Goal: Complete application form: Complete application form

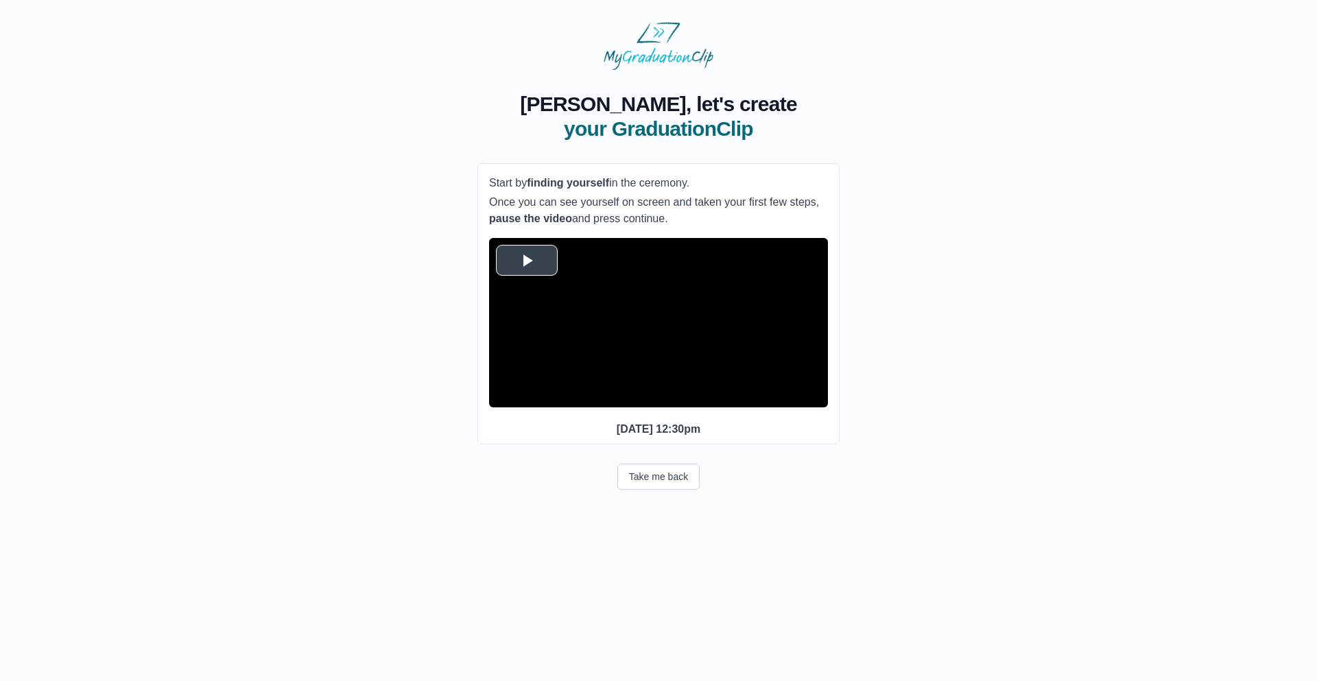
click at [527, 260] on span "Video Player" at bounding box center [527, 260] width 0 height 0
click at [503, 397] on span "Video Player" at bounding box center [503, 397] width 0 height 0
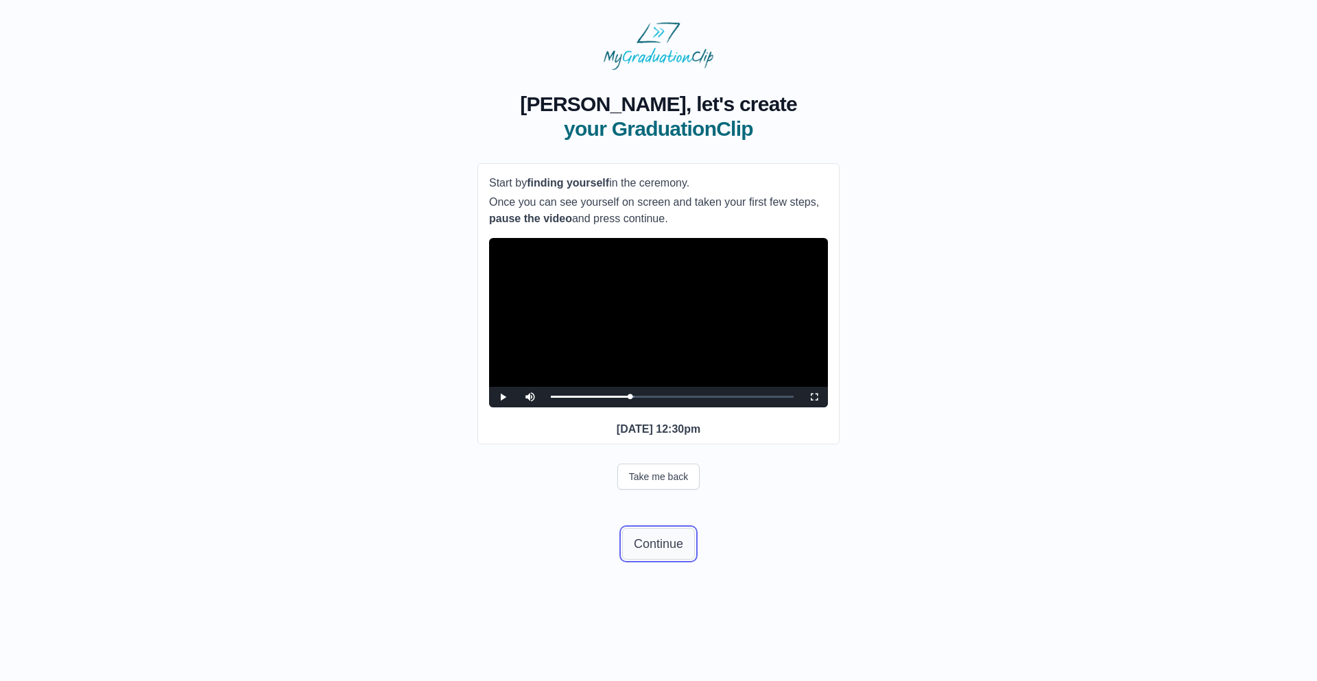
click at [642, 560] on button "Continue" at bounding box center [658, 544] width 73 height 32
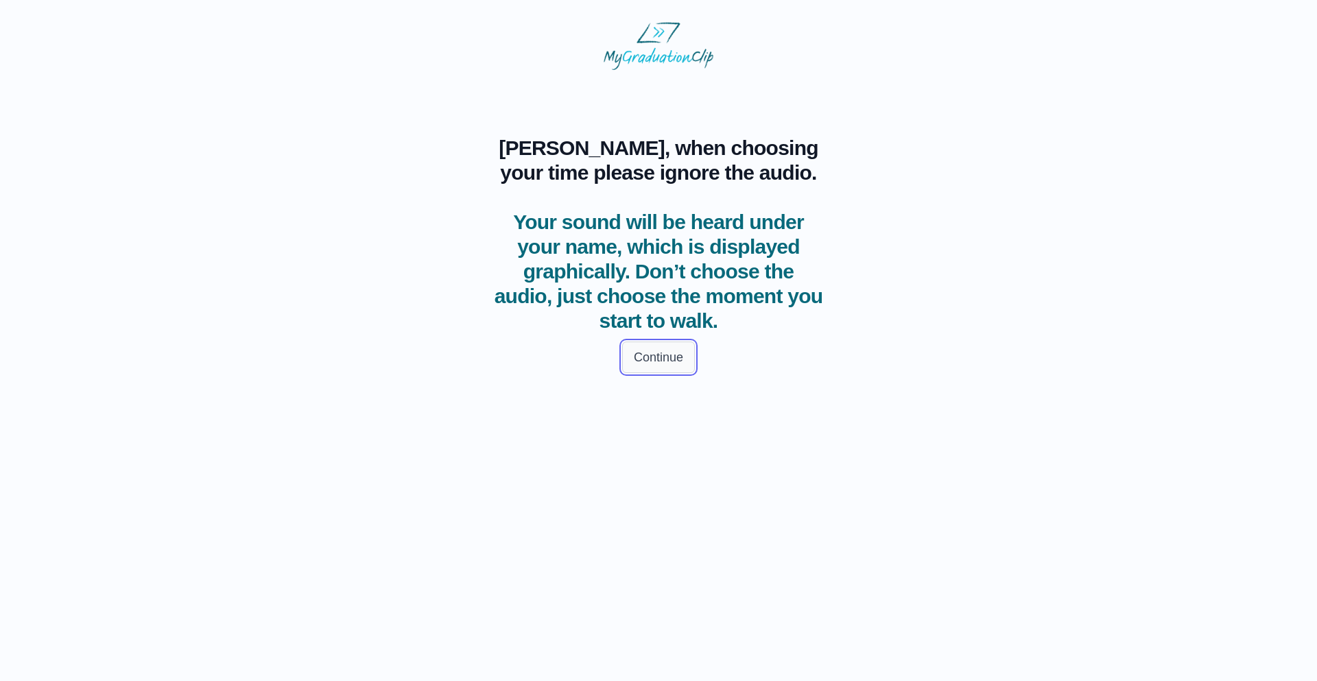
click at [645, 353] on button "Continue" at bounding box center [658, 358] width 73 height 32
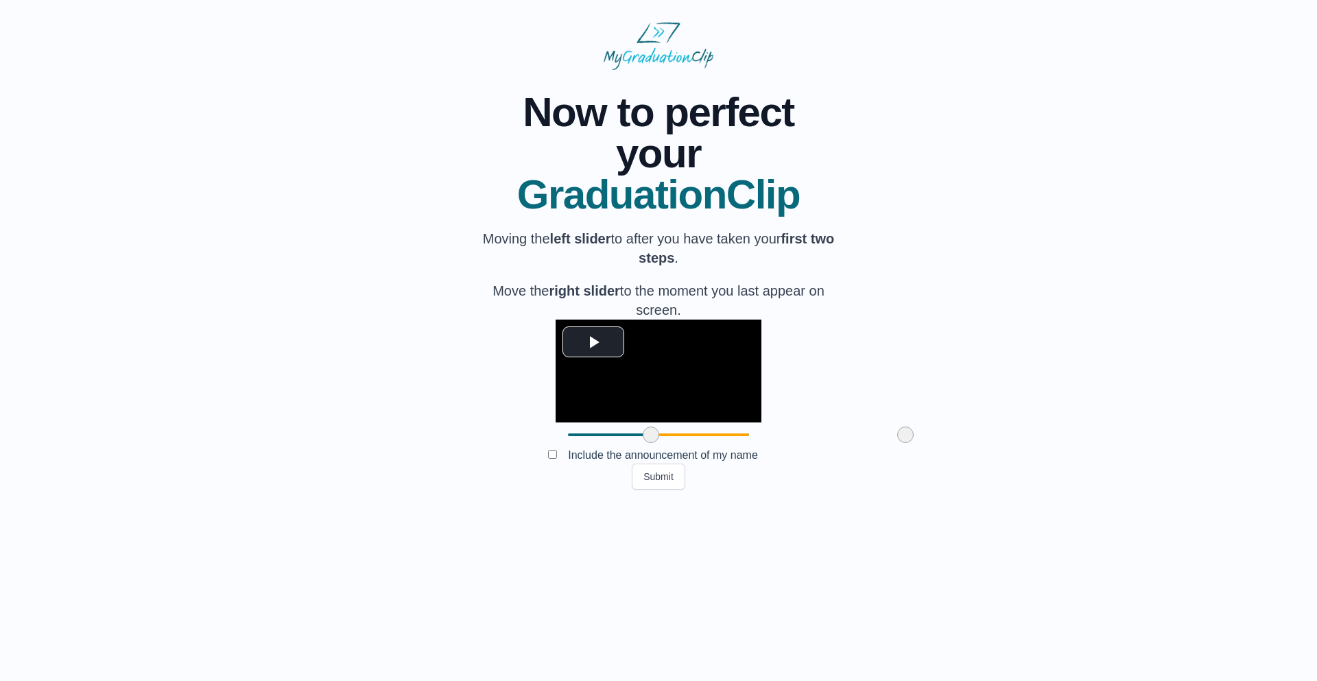
drag, startPoint x: 489, startPoint y: 536, endPoint x: 572, endPoint y: 534, distance: 83.0
click at [643, 443] on span at bounding box center [651, 435] width 16 height 16
drag, startPoint x: 574, startPoint y: 538, endPoint x: 601, endPoint y: 538, distance: 26.7
click at [669, 443] on span at bounding box center [677, 435] width 16 height 16
drag, startPoint x: 601, startPoint y: 538, endPoint x: 585, endPoint y: 535, distance: 16.0
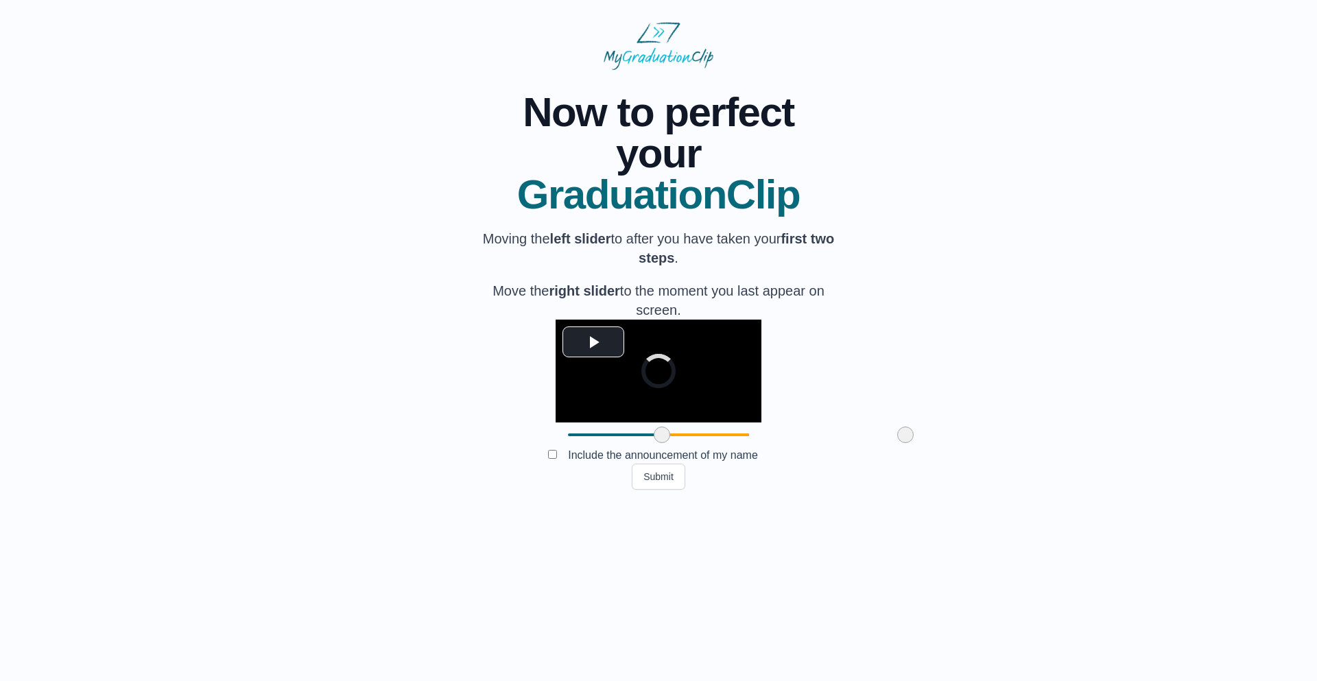
click at [654, 443] on span at bounding box center [662, 435] width 16 height 16
drag, startPoint x: 805, startPoint y: 535, endPoint x: 770, endPoint y: 532, distance: 35.1
click at [840, 443] on span at bounding box center [848, 435] width 16 height 16
drag, startPoint x: 769, startPoint y: 535, endPoint x: 743, endPoint y: 532, distance: 25.5
click at [840, 443] on span at bounding box center [848, 435] width 16 height 16
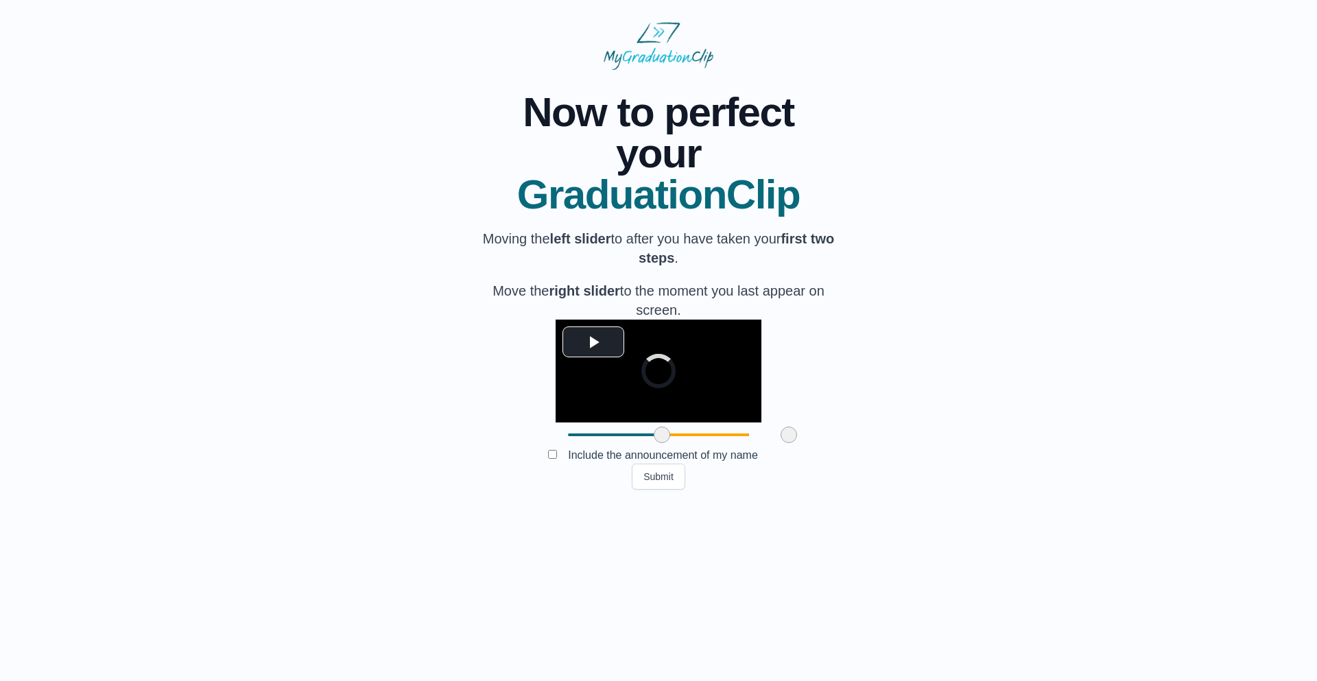
drag, startPoint x: 742, startPoint y: 536, endPoint x: 686, endPoint y: 536, distance: 56.2
click at [780, 443] on span at bounding box center [788, 435] width 16 height 16
drag, startPoint x: 688, startPoint y: 533, endPoint x: 701, endPoint y: 533, distance: 13.0
click at [774, 443] on span at bounding box center [782, 435] width 16 height 16
drag, startPoint x: 701, startPoint y: 533, endPoint x: 725, endPoint y: 536, distance: 24.2
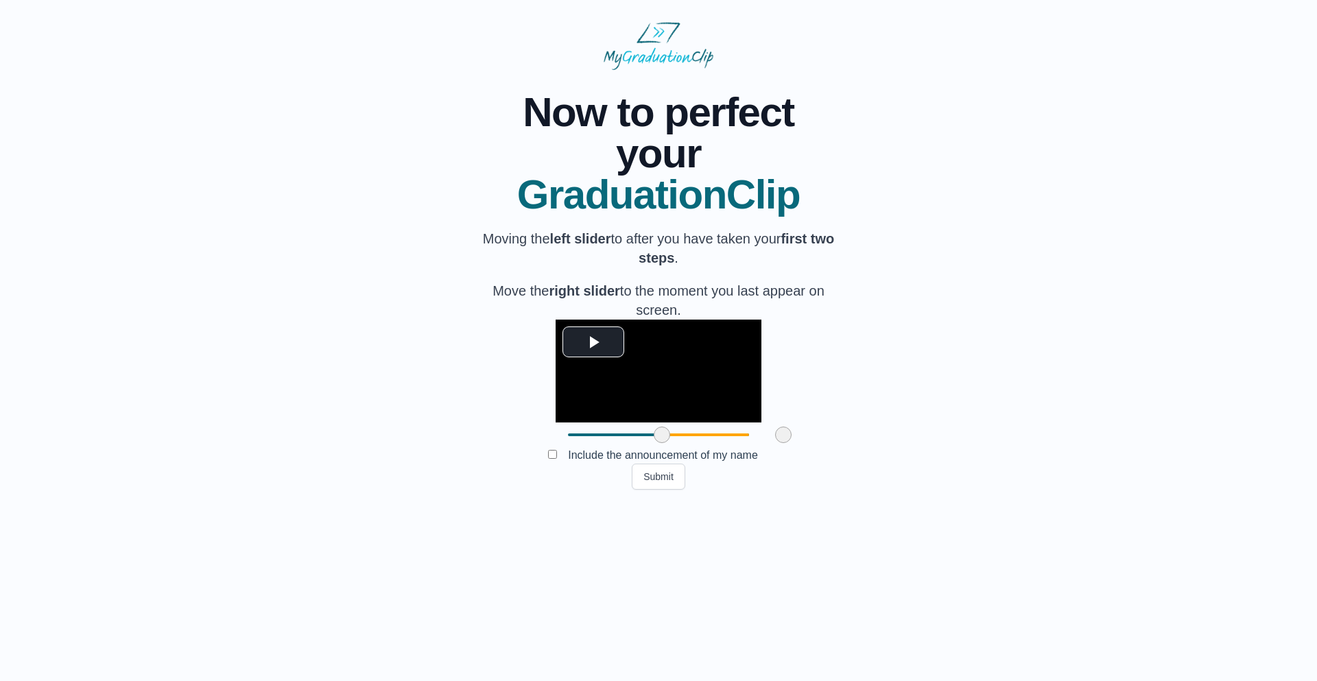
click at [775, 443] on span at bounding box center [783, 435] width 16 height 16
drag, startPoint x: 733, startPoint y: 536, endPoint x: 747, endPoint y: 536, distance: 13.7
click at [811, 443] on span at bounding box center [819, 435] width 16 height 16
drag, startPoint x: 748, startPoint y: 536, endPoint x: 762, endPoint y: 535, distance: 14.5
click at [828, 443] on span at bounding box center [836, 435] width 16 height 16
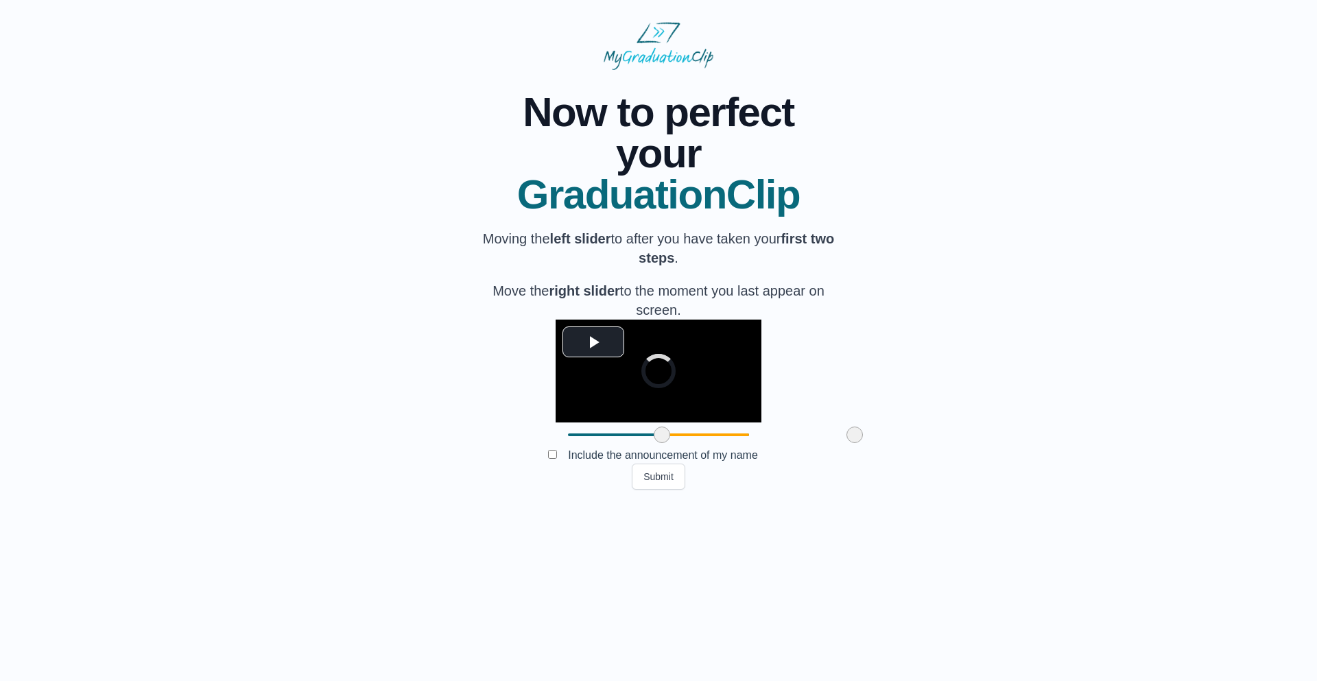
drag, startPoint x: 763, startPoint y: 534, endPoint x: 777, endPoint y: 538, distance: 15.0
click at [846, 443] on span at bounding box center [854, 435] width 16 height 16
drag, startPoint x: 777, startPoint y: 538, endPoint x: 794, endPoint y: 541, distance: 17.5
click at [864, 443] on span at bounding box center [872, 435] width 16 height 16
drag, startPoint x: 794, startPoint y: 541, endPoint x: 818, endPoint y: 552, distance: 26.4
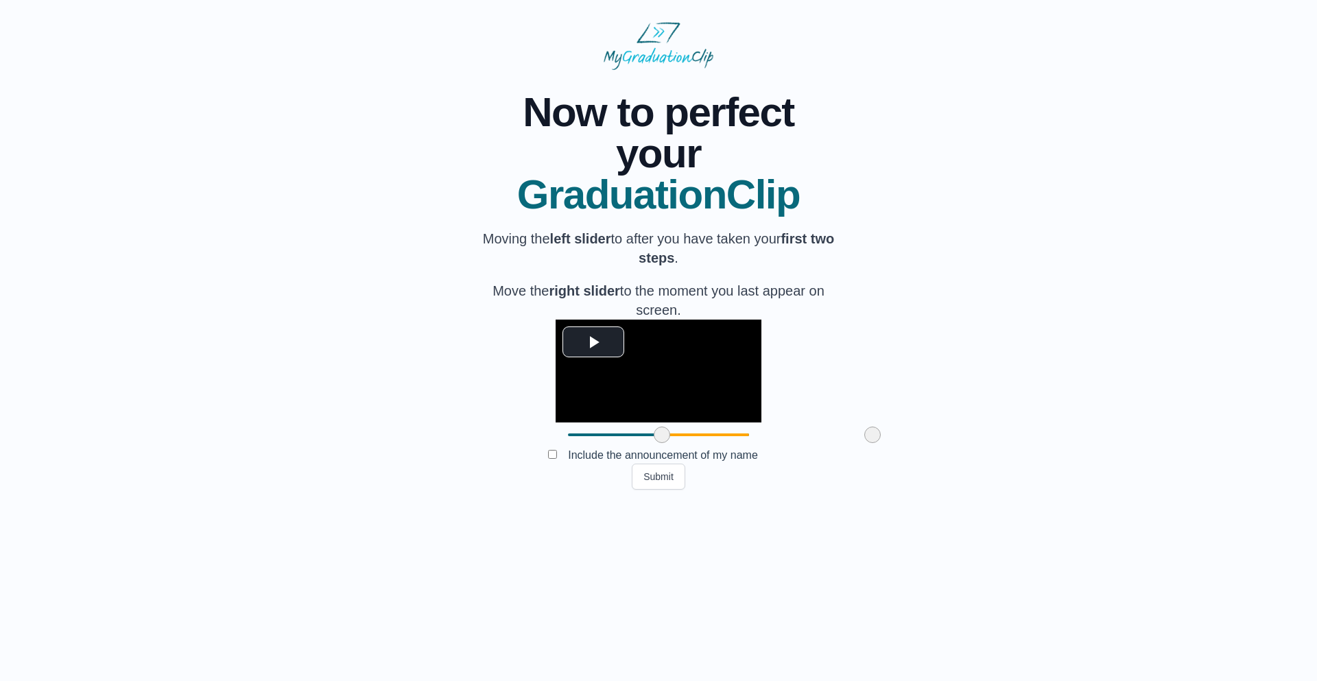
click at [818, 490] on div "**********" at bounding box center [658, 280] width 362 height 420
click at [656, 490] on button "Submit" at bounding box center [658, 477] width 53 height 26
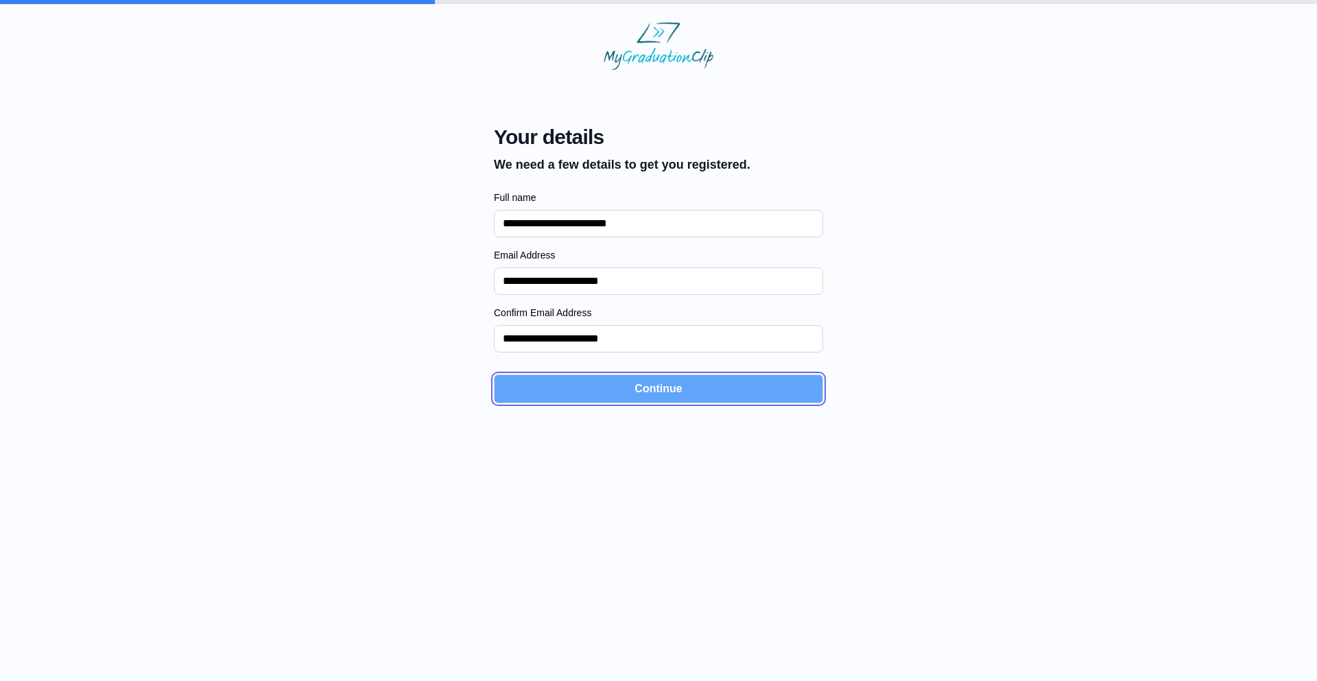
click at [627, 393] on button "Continue" at bounding box center [658, 388] width 329 height 29
select select "**********"
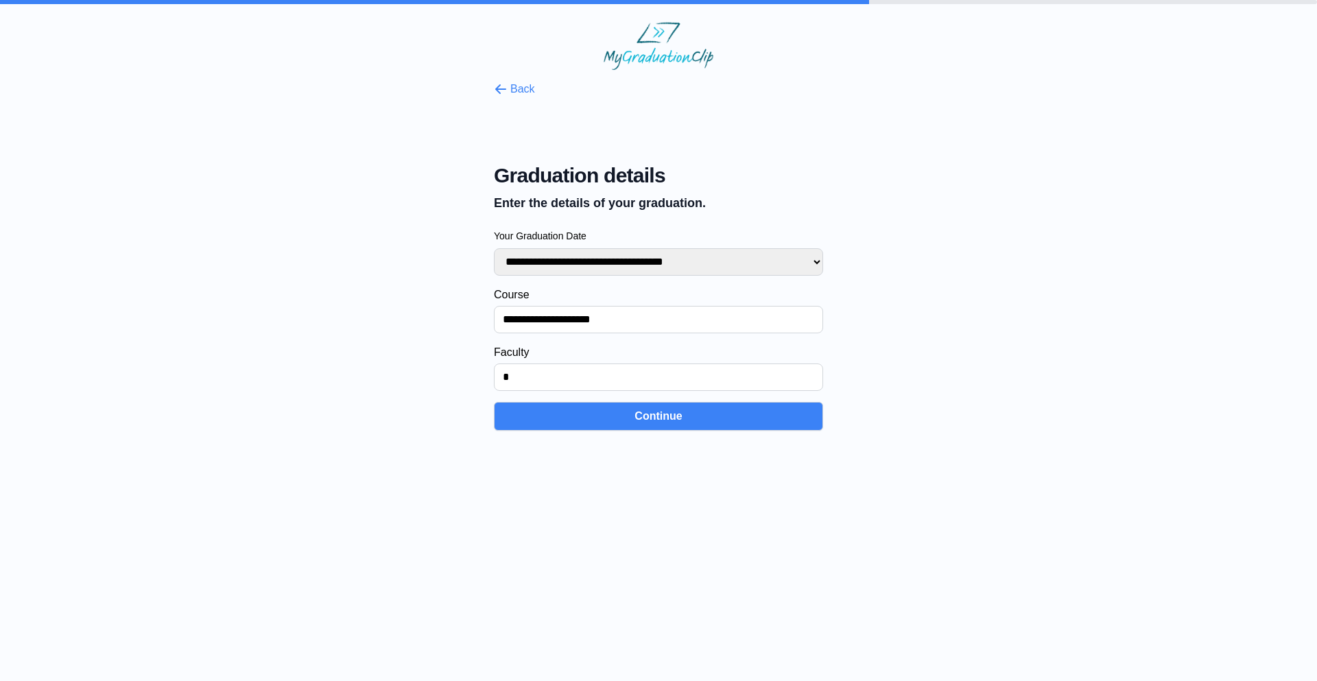
drag, startPoint x: 518, startPoint y: 385, endPoint x: 464, endPoint y: 376, distance: 55.6
click at [464, 376] on div "**********" at bounding box center [658, 250] width 1273 height 361
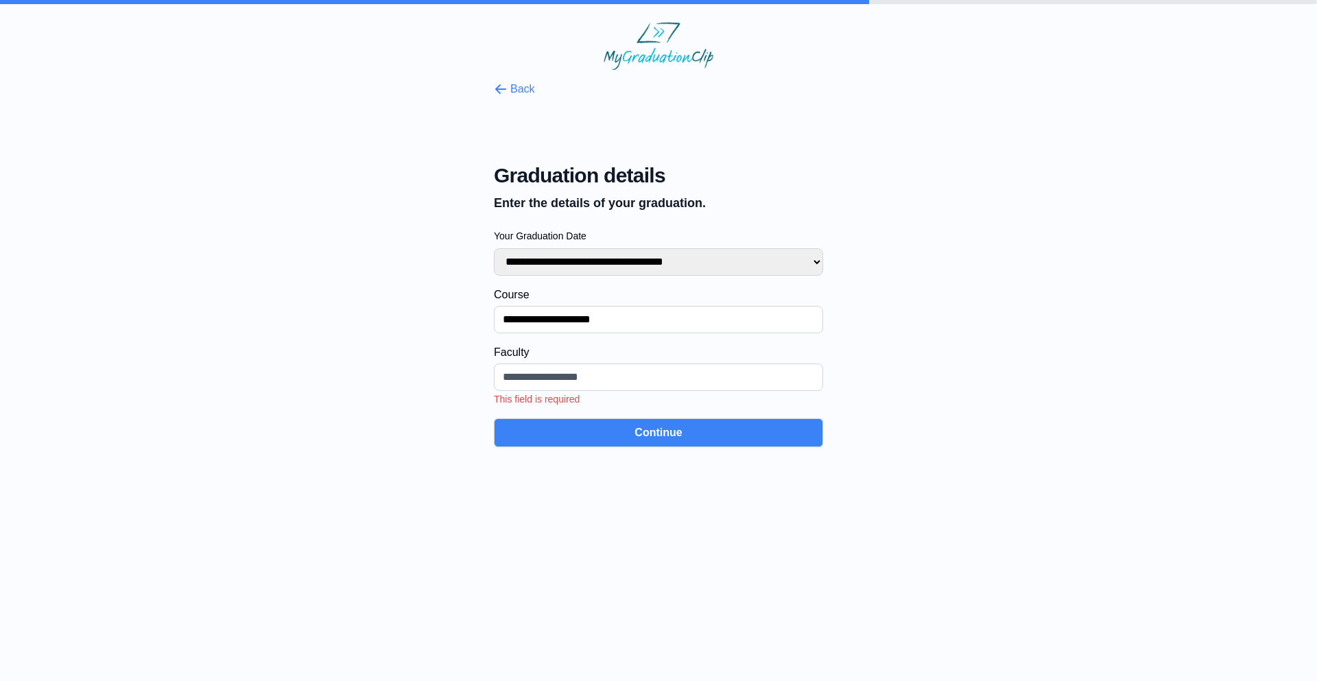
click at [559, 371] on input "Faculty" at bounding box center [658, 376] width 329 height 27
click at [446, 368] on div "**********" at bounding box center [658, 258] width 1273 height 377
click at [520, 376] on input "Faculty" at bounding box center [658, 376] width 329 height 27
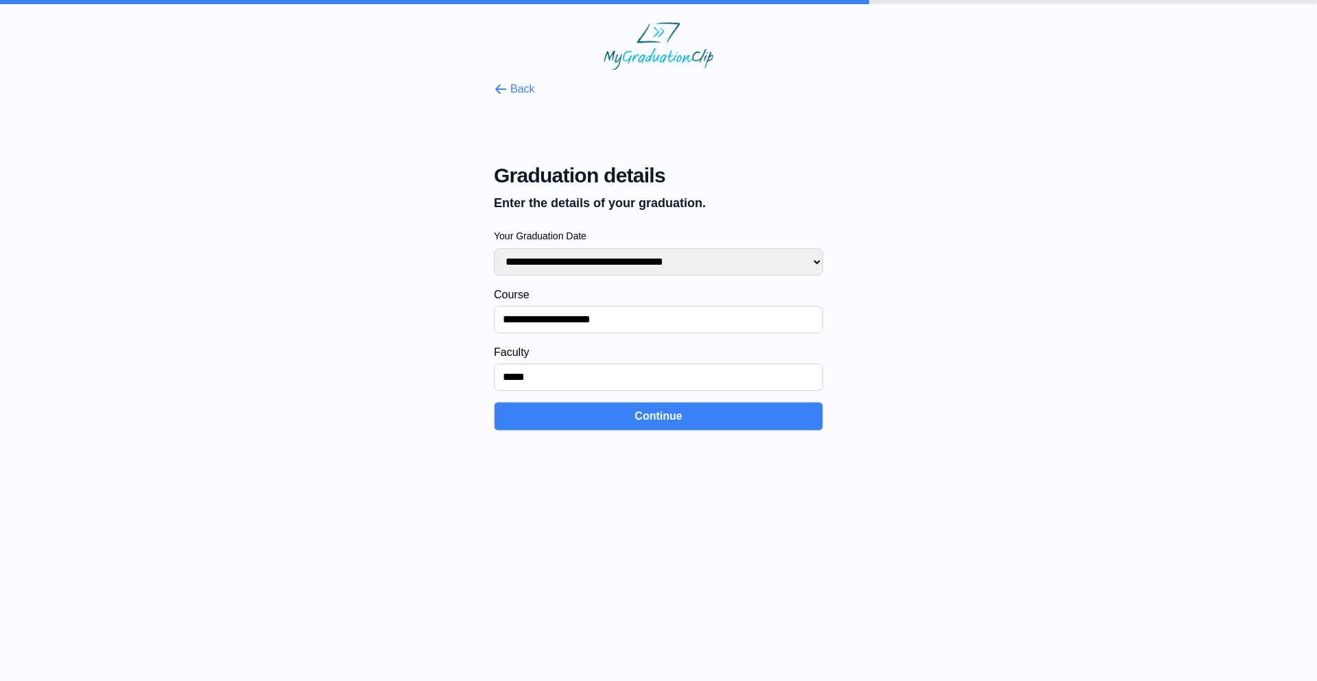
drag, startPoint x: 534, startPoint y: 369, endPoint x: 475, endPoint y: 381, distance: 60.1
click at [475, 381] on div "**********" at bounding box center [658, 250] width 1273 height 361
paste input "**********"
click at [502, 373] on input "**********" at bounding box center [658, 376] width 329 height 27
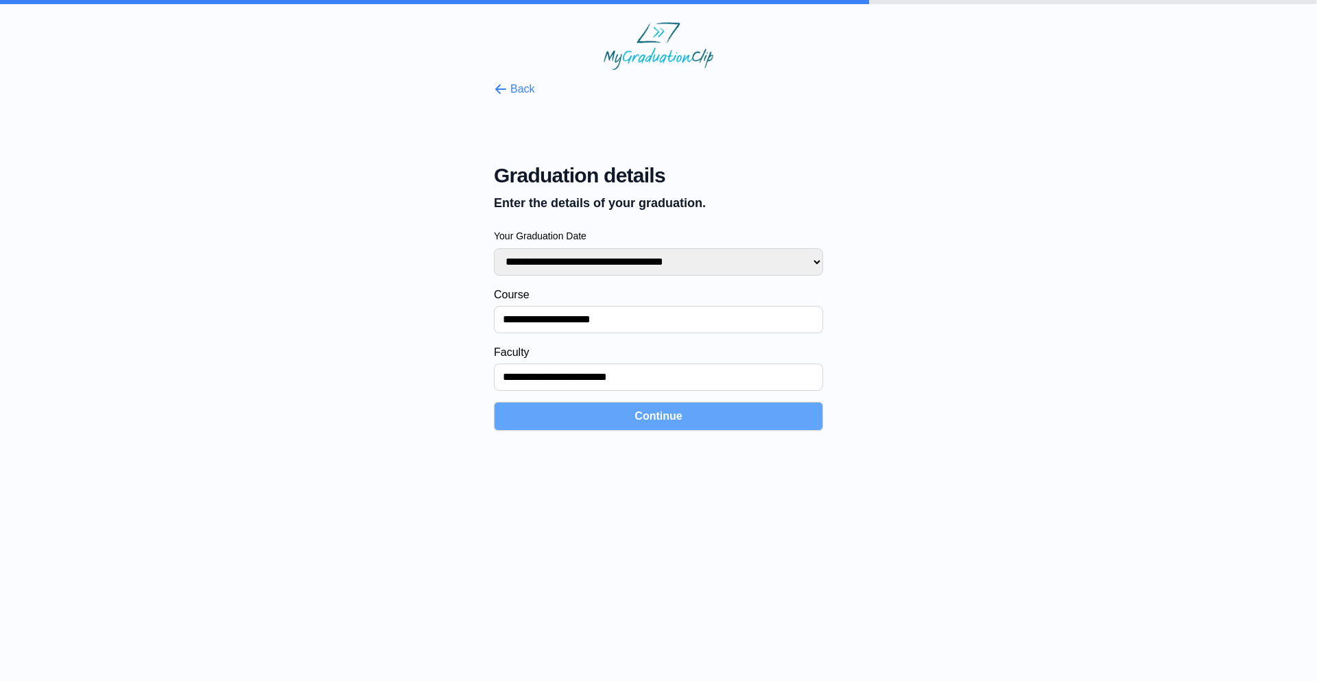
type input "**********"
click at [586, 417] on button "Continue" at bounding box center [658, 416] width 329 height 29
